Goal: Task Accomplishment & Management: Manage account settings

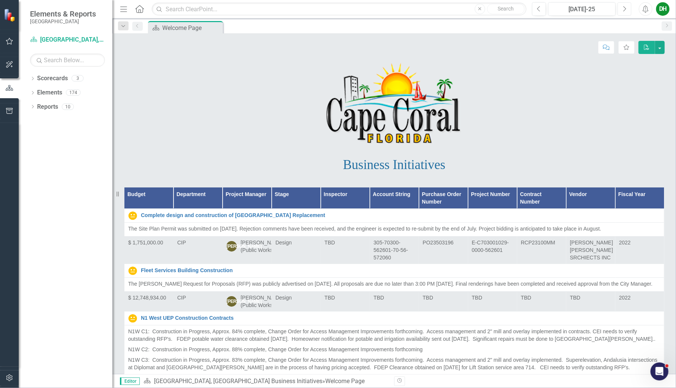
click at [626, 7] on icon "Next" at bounding box center [624, 9] width 4 height 7
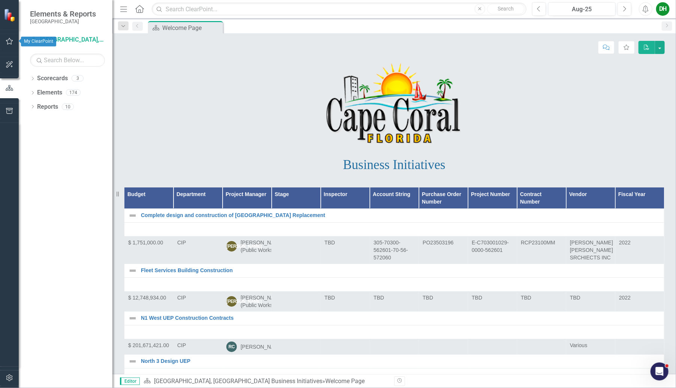
click at [9, 40] on icon "button" at bounding box center [10, 41] width 8 height 6
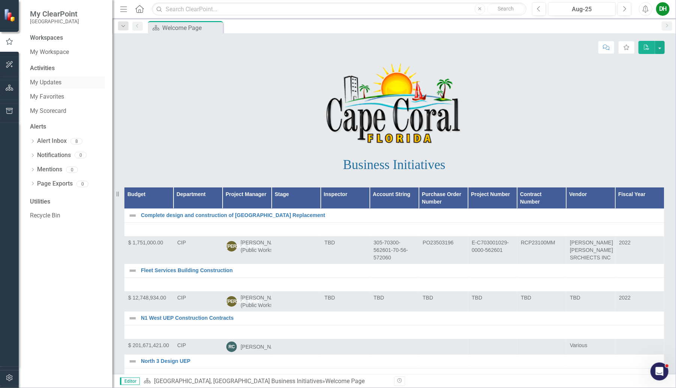
click at [51, 81] on link "My Updates" at bounding box center [67, 82] width 75 height 9
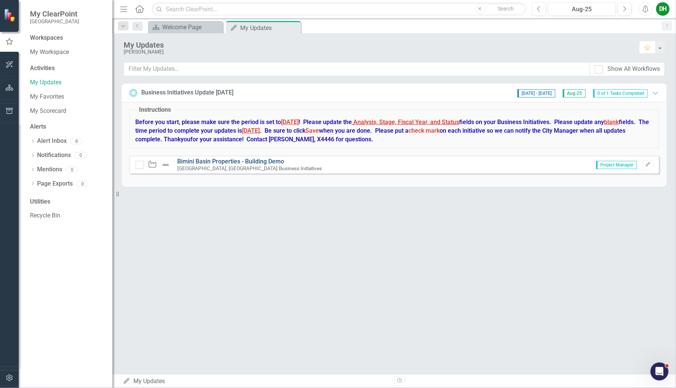
click at [201, 161] on link "Bimini Basin Properties - Building Demo" at bounding box center [231, 161] width 107 height 7
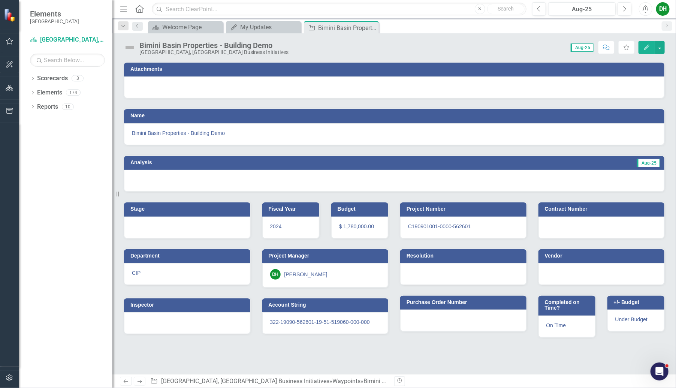
click at [179, 47] on div "Bimini Basin Properties - Building Demo" at bounding box center [213, 45] width 149 height 8
click at [187, 45] on div "Bimini Basin Properties - Building Demo" at bounding box center [213, 45] width 149 height 8
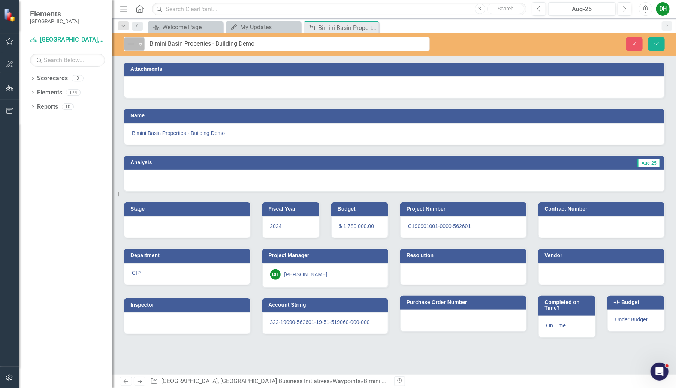
click at [139, 40] on div "Expand" at bounding box center [140, 44] width 7 height 12
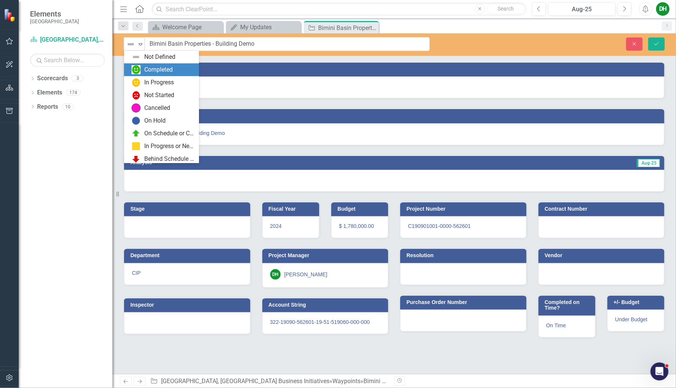
click at [138, 68] on img at bounding box center [136, 69] width 9 height 9
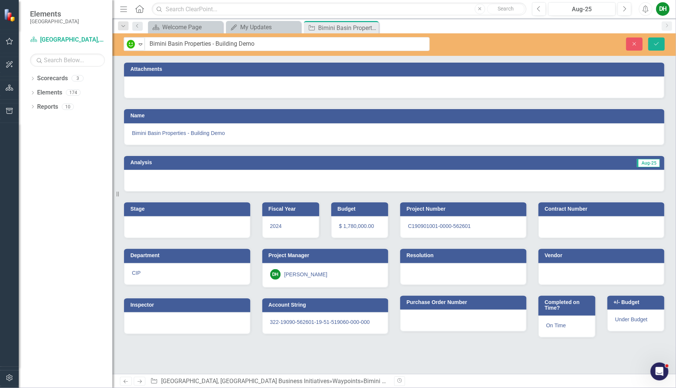
click at [239, 162] on h3 "Analysis" at bounding box center [256, 163] width 253 height 6
click at [240, 162] on h3 "Analysis" at bounding box center [256, 163] width 253 height 6
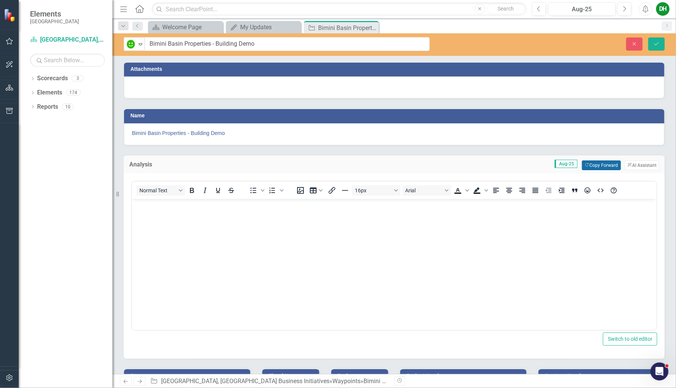
click at [592, 163] on button "Copy Forward Copy Forward" at bounding box center [601, 165] width 39 height 10
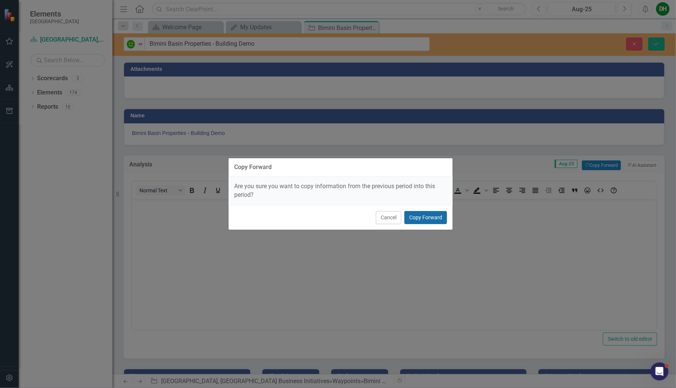
click at [419, 215] on button "Copy Forward" at bounding box center [425, 217] width 43 height 13
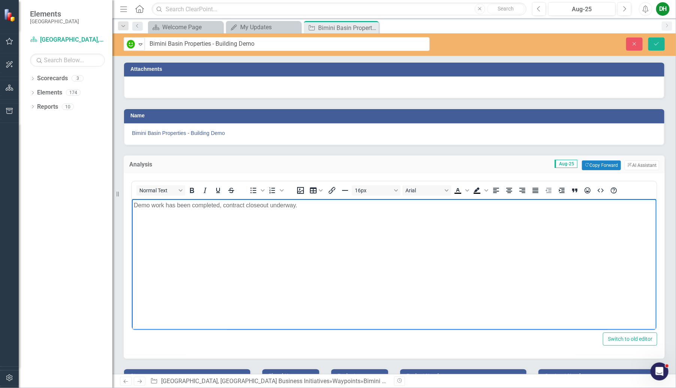
click at [300, 205] on p "Demo work has been completed, contract closeout underway." at bounding box center [393, 204] width 521 height 9
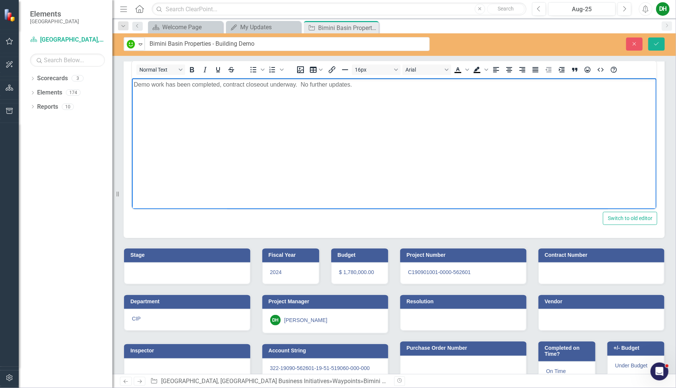
scroll to position [136, 0]
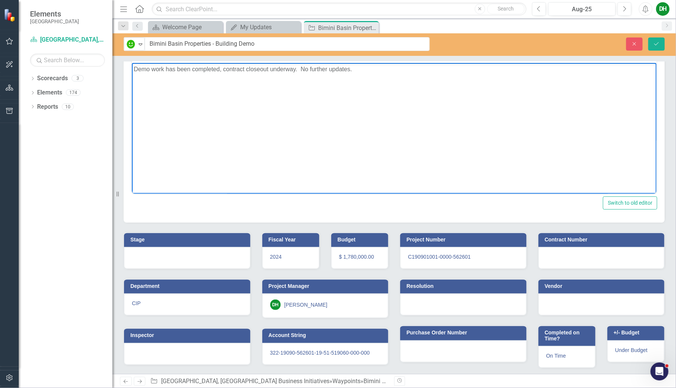
click at [172, 238] on h3 "Stage" at bounding box center [188, 240] width 116 height 6
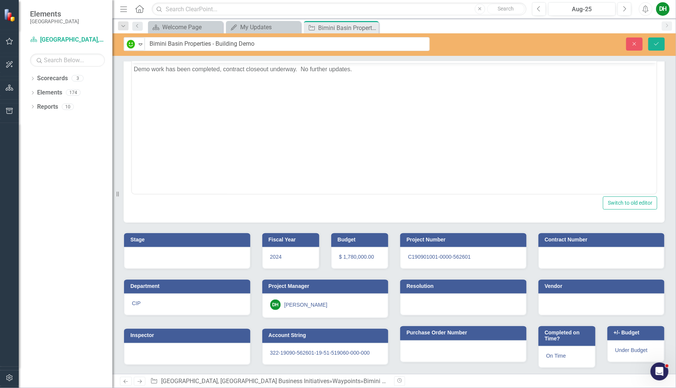
click at [172, 238] on h3 "Stage" at bounding box center [188, 240] width 116 height 6
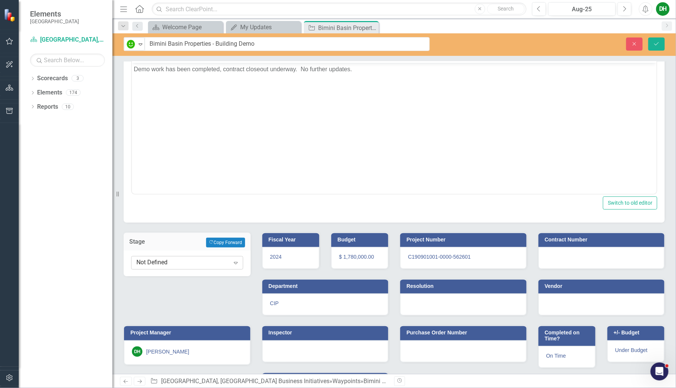
click at [218, 262] on div "Not Defined" at bounding box center [182, 262] width 93 height 9
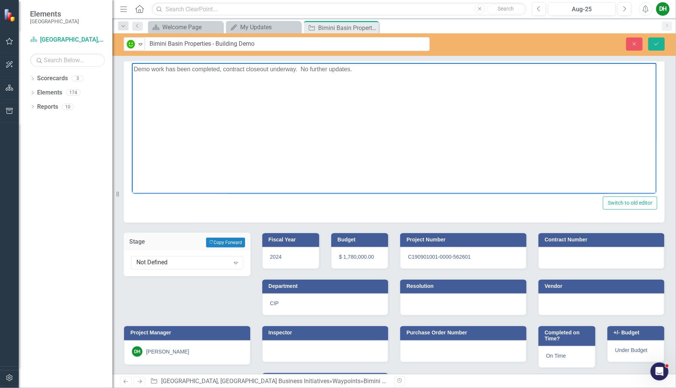
click at [202, 162] on body "Demo work has been completed, contract closeout underway. No further updates." at bounding box center [394, 119] width 525 height 112
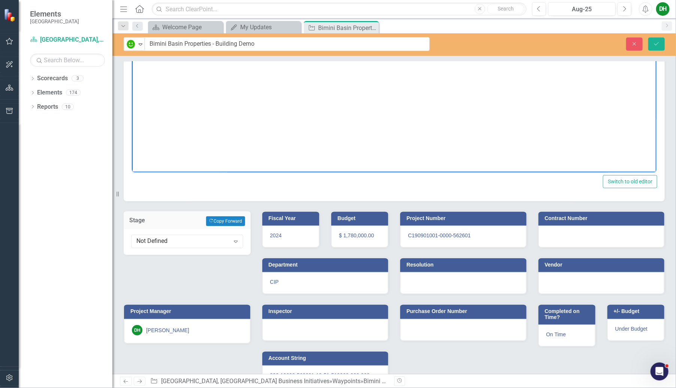
scroll to position [176, 0]
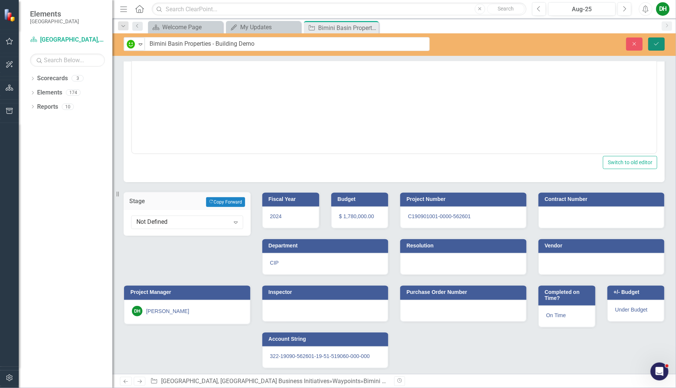
click at [655, 42] on icon "Save" at bounding box center [656, 43] width 7 height 5
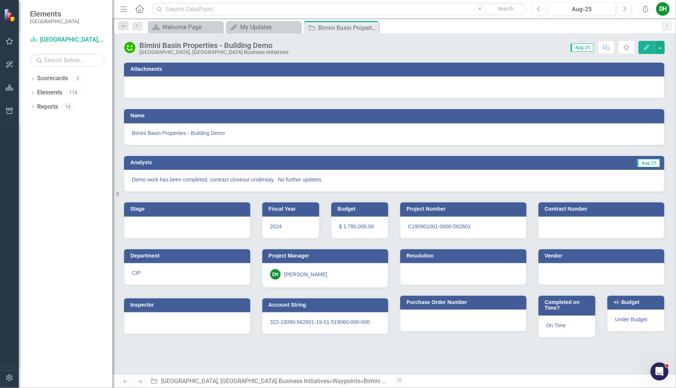
click at [475, 49] on div "Score: N/A Aug-25 Completed Comment Favorite Edit" at bounding box center [478, 47] width 372 height 13
click at [659, 45] on button "button" at bounding box center [660, 47] width 10 height 13
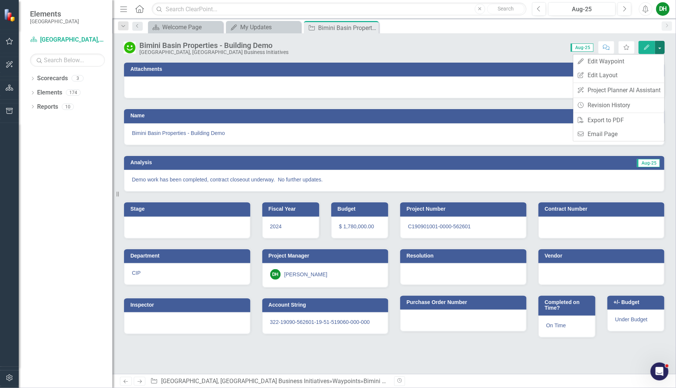
click at [645, 43] on button "Edit" at bounding box center [646, 47] width 16 height 13
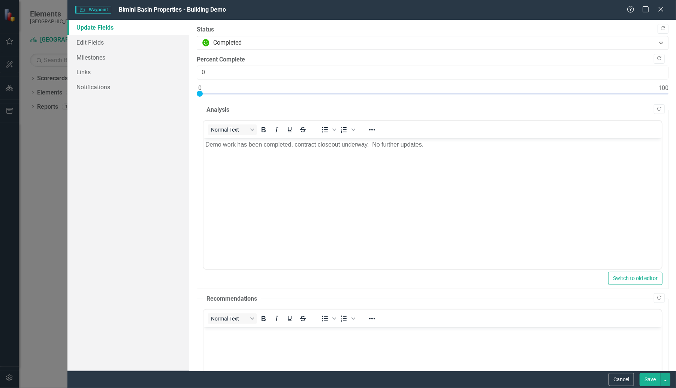
click at [650, 378] on button "Save" at bounding box center [650, 379] width 21 height 13
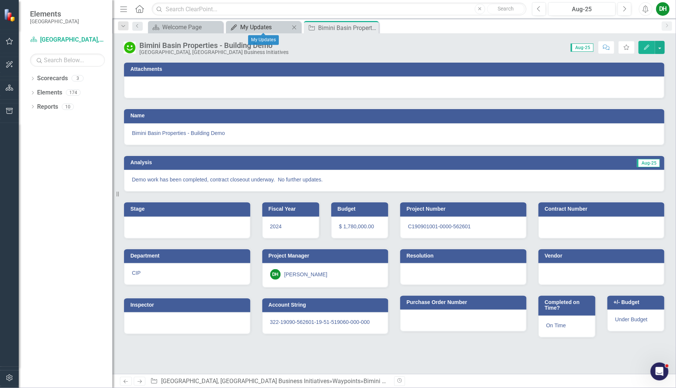
click at [260, 24] on div "My Updates" at bounding box center [264, 26] width 49 height 9
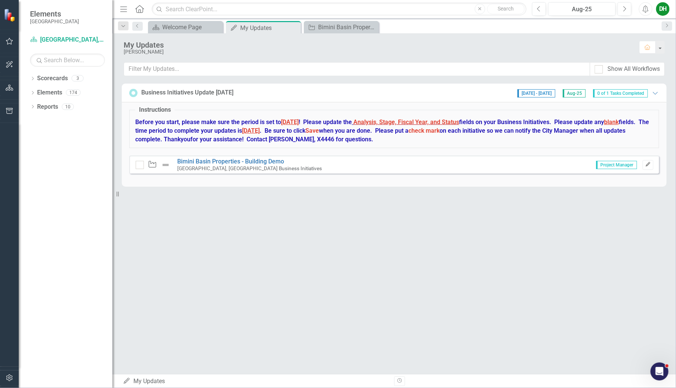
click at [647, 163] on icon "Edit" at bounding box center [648, 164] width 6 height 4
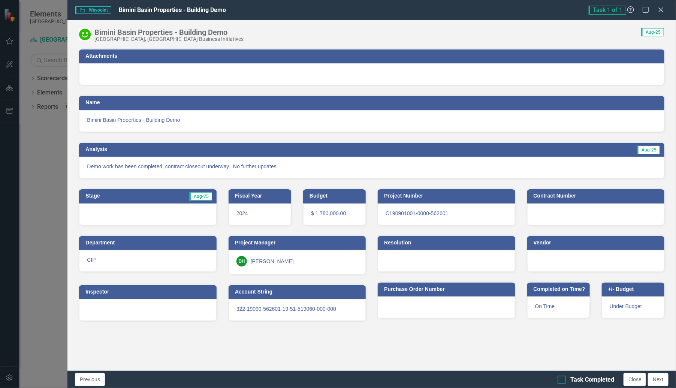
click at [561, 379] on input "Task Completed" at bounding box center [560, 377] width 5 height 5
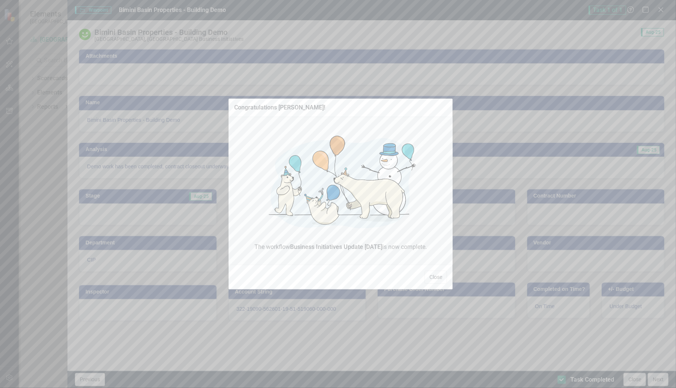
checkbox input "true"
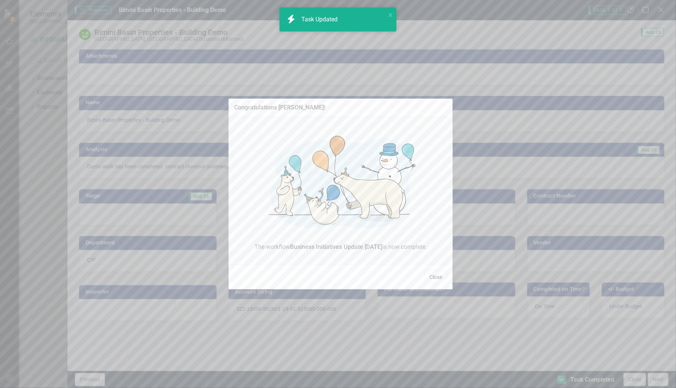
click at [436, 275] on button "Close" at bounding box center [436, 277] width 22 height 13
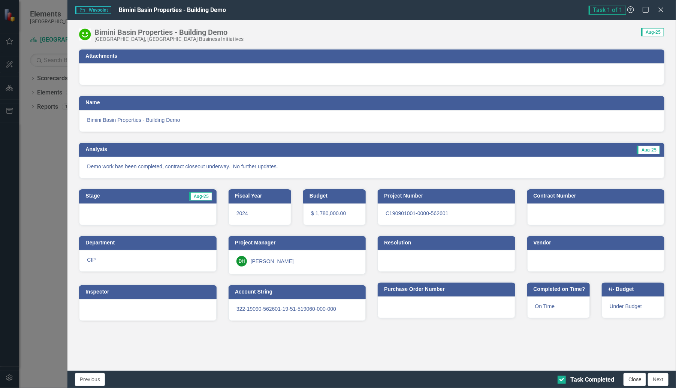
click at [631, 377] on button "Close" at bounding box center [634, 379] width 22 height 13
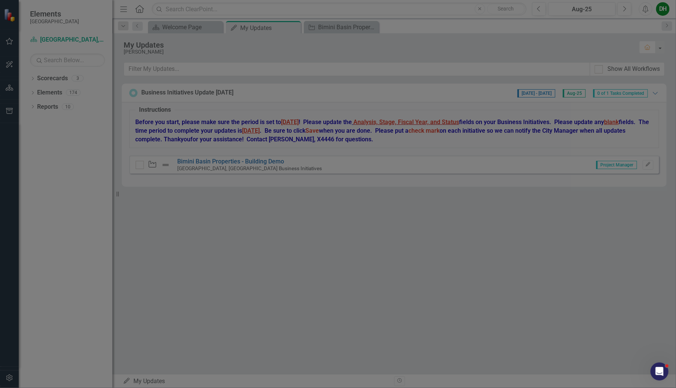
checkbox input "true"
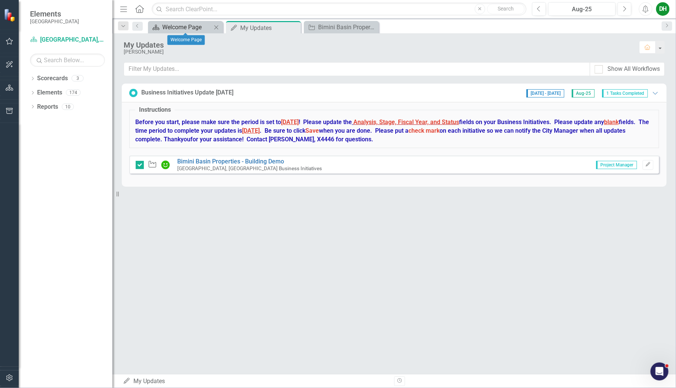
click at [178, 25] on div "Welcome Page" at bounding box center [186, 26] width 49 height 9
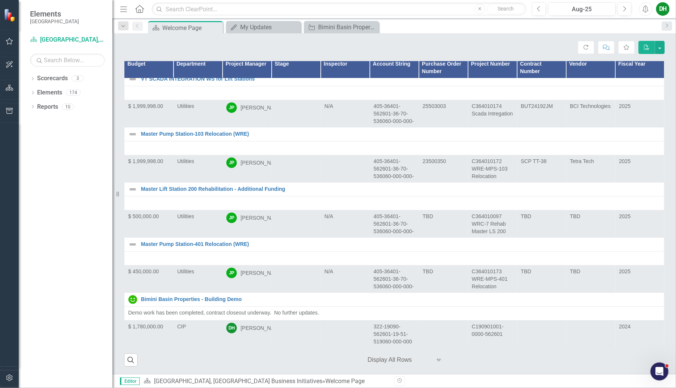
scroll to position [8024, 0]
click at [664, 5] on div "DH" at bounding box center [662, 8] width 13 height 13
